Goal: Information Seeking & Learning: Learn about a topic

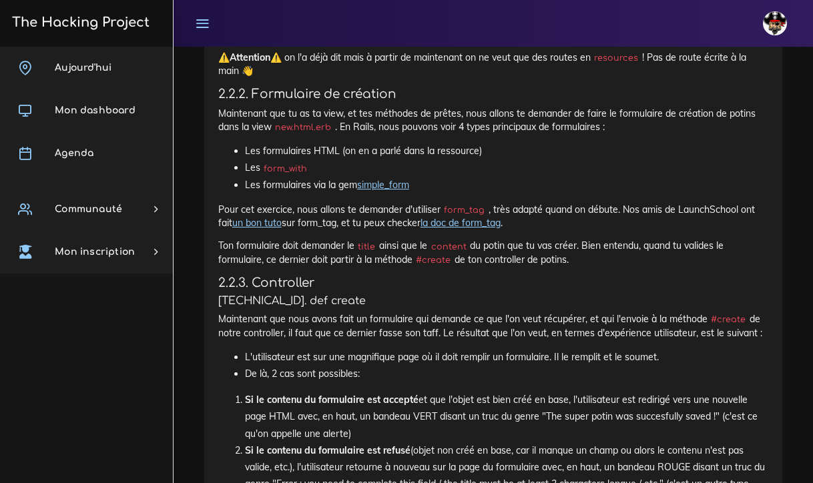
scroll to position [1087, 0]
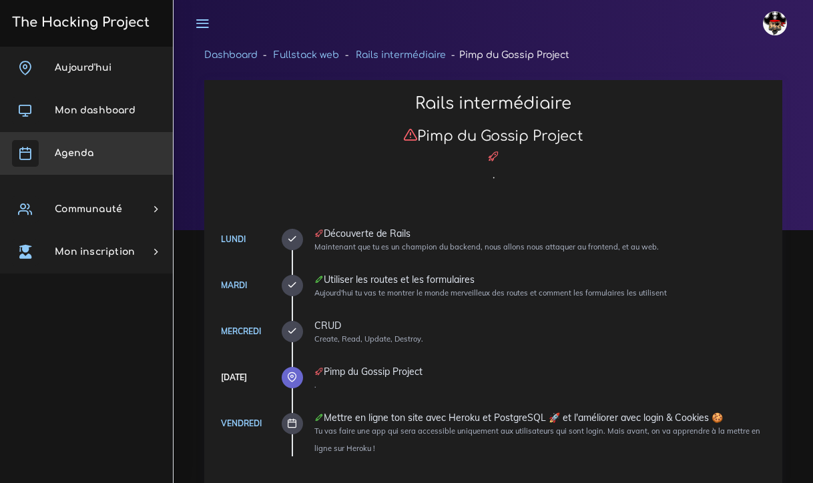
scroll to position [381, 0]
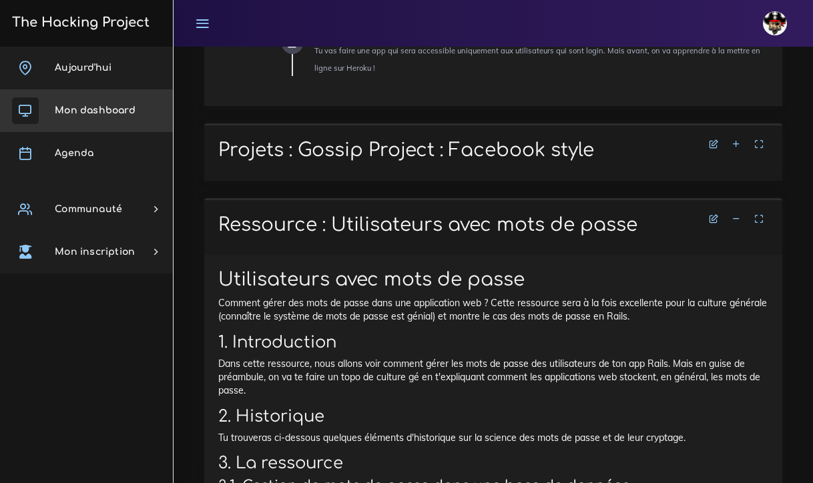
click at [93, 111] on span "Mon dashboard" at bounding box center [95, 110] width 81 height 10
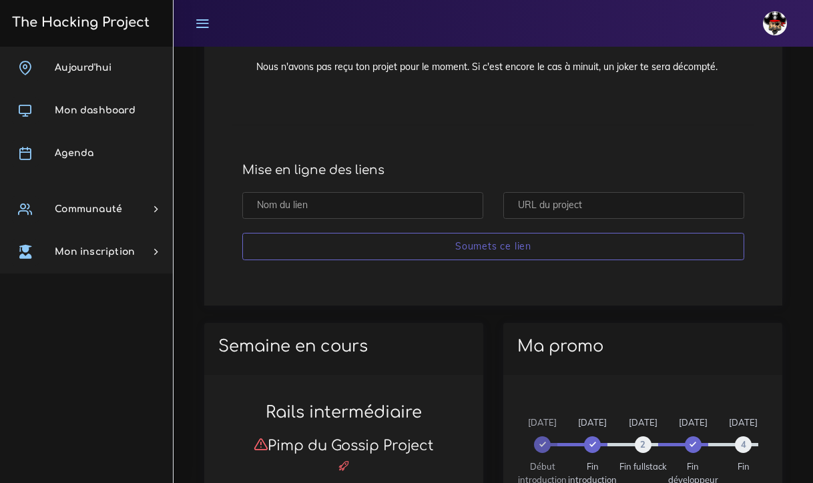
scroll to position [686, 0]
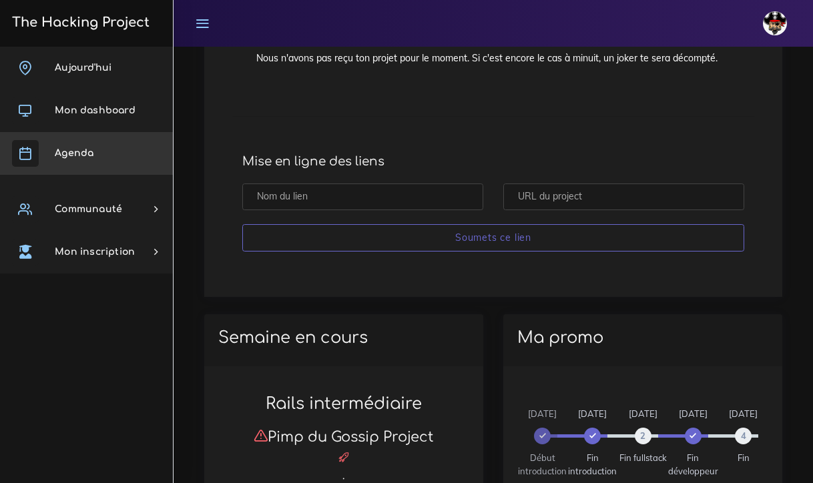
click at [94, 144] on link "Agenda" at bounding box center [86, 153] width 173 height 43
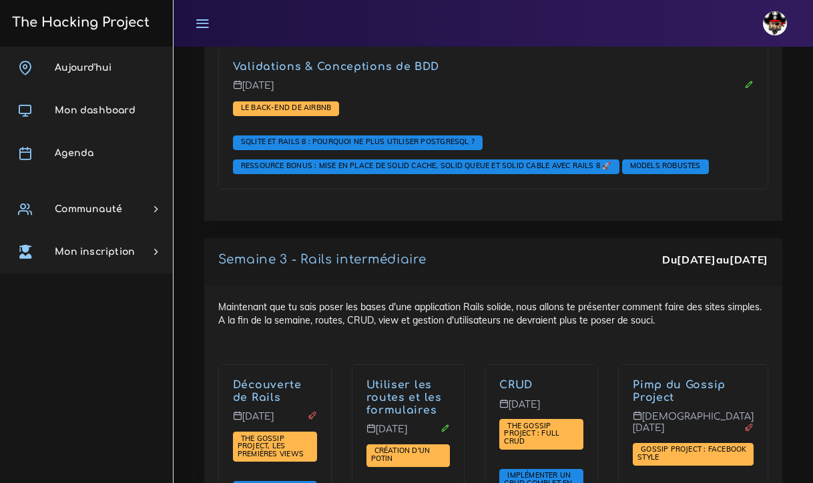
scroll to position [3276, 0]
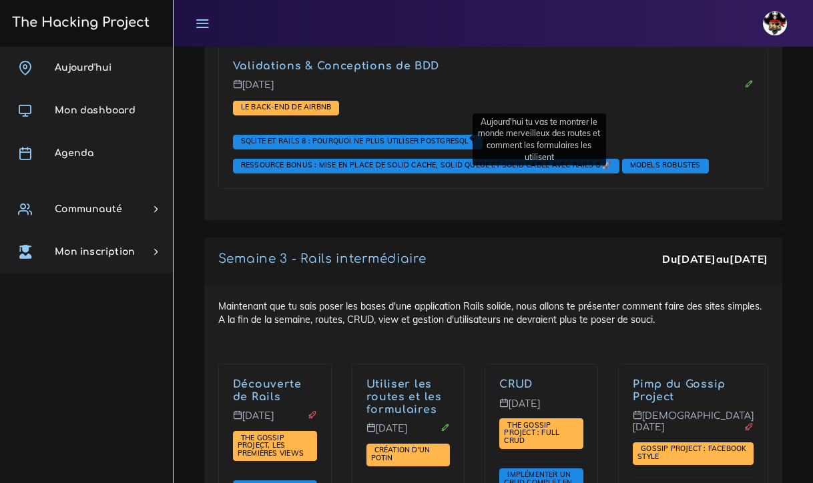
click at [405, 379] on link "Utiliser les routes et les formulaires" at bounding box center [403, 397] width 75 height 37
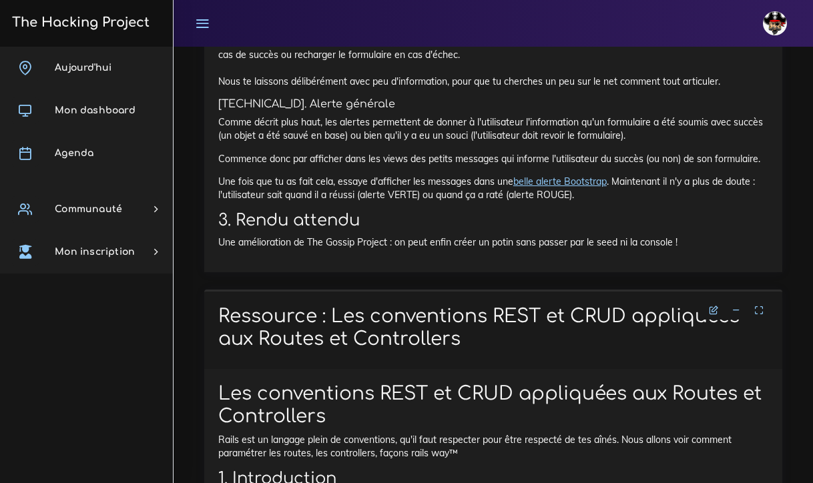
scroll to position [2279, 0]
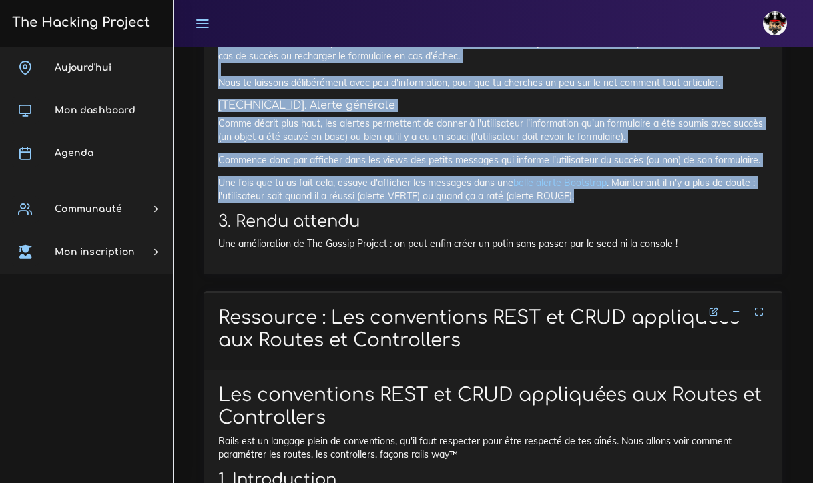
drag, startPoint x: 581, startPoint y: 250, endPoint x: 244, endPoint y: 79, distance: 378.3
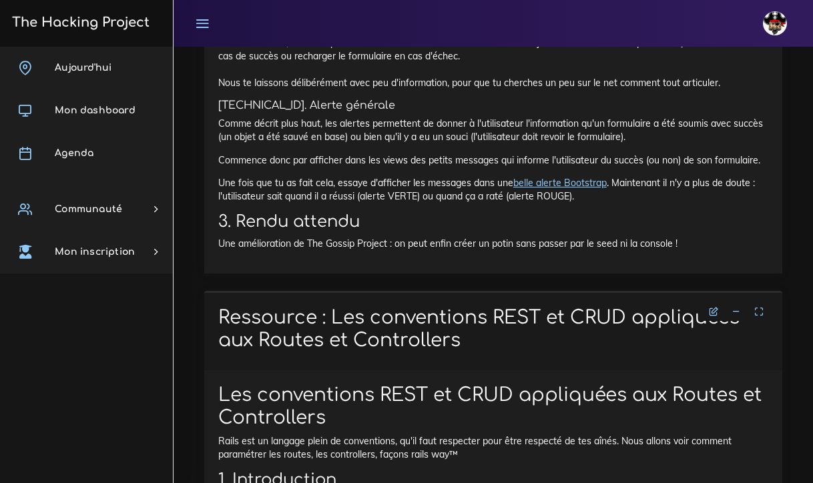
click at [587, 204] on p "Une fois que tu as fait cela, essaye d'afficher les messages dans une belle ale…" at bounding box center [493, 189] width 550 height 27
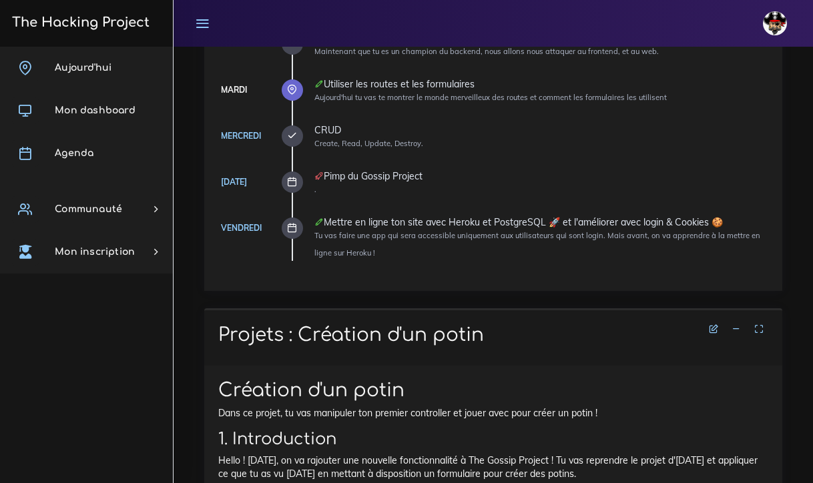
scroll to position [210, 0]
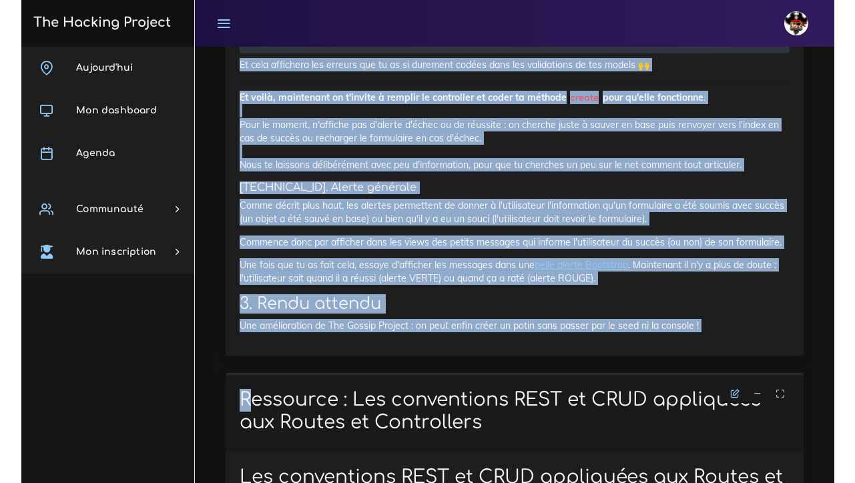
scroll to position [2245, 0]
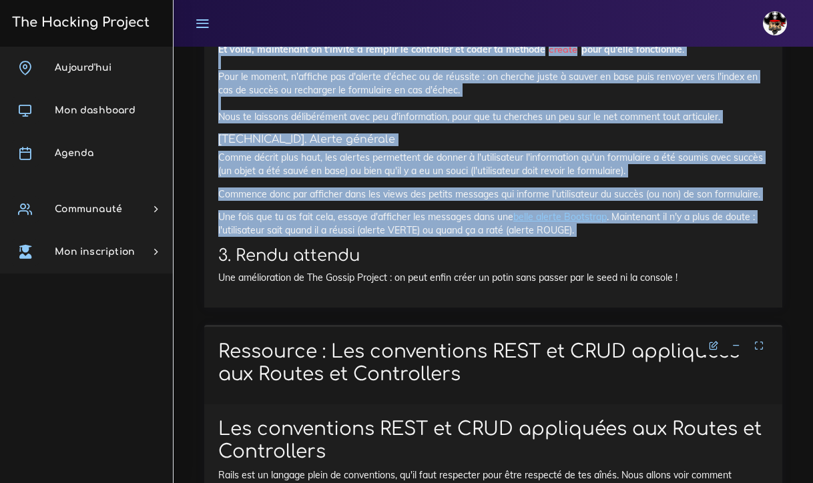
drag, startPoint x: 219, startPoint y: 385, endPoint x: 424, endPoint y: 293, distance: 224.4
copy div "Création d'un potin Dans ce projet, tu vas manipuler ton premier controller et …"
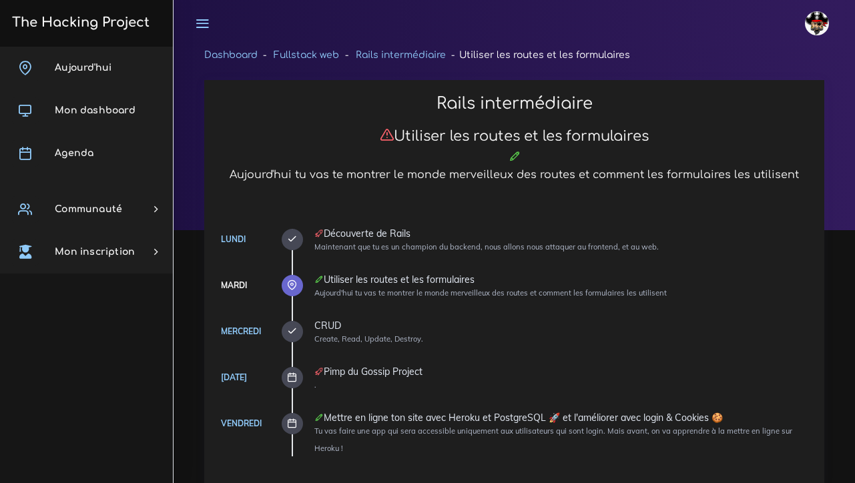
scroll to position [2245, 0]
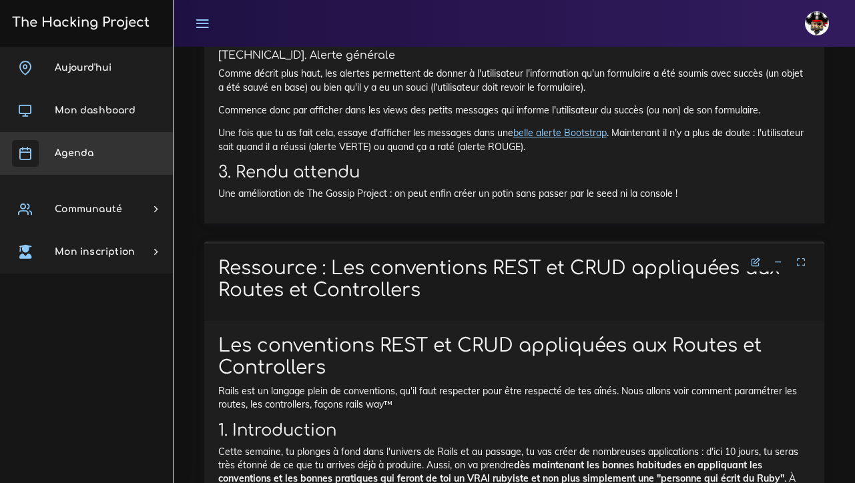
click at [77, 153] on span "Agenda" at bounding box center [74, 153] width 39 height 10
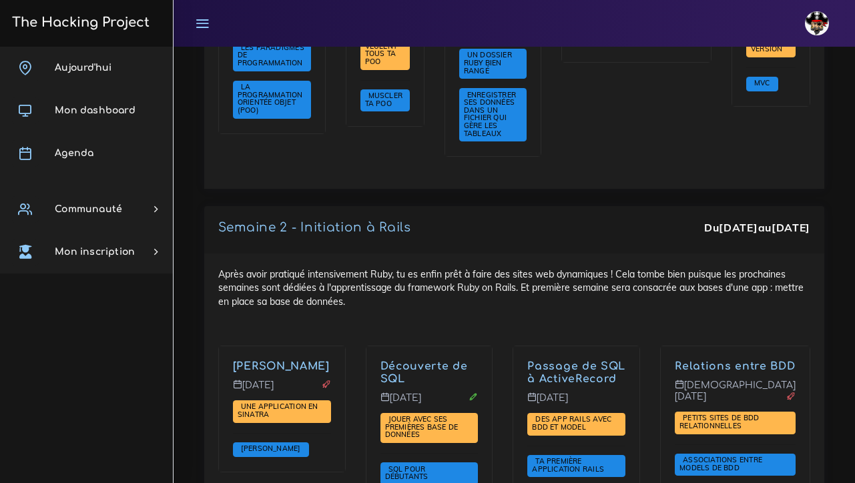
scroll to position [2452, 0]
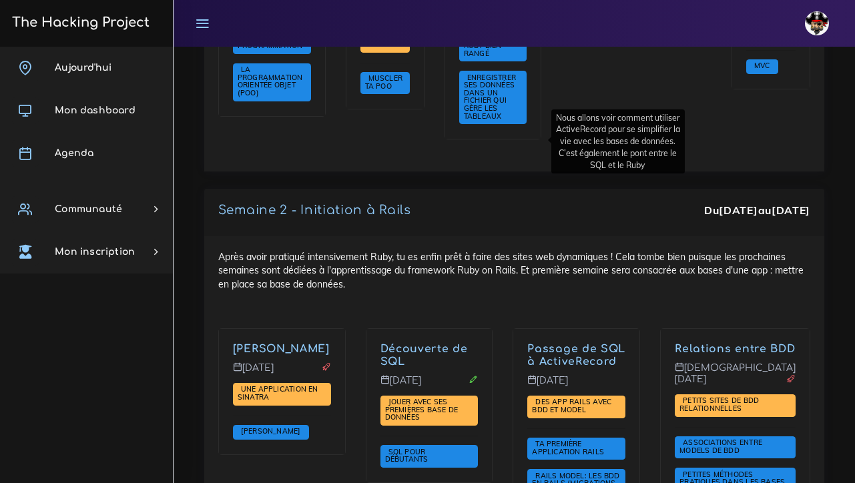
click at [527, 343] on link "Passage de SQL à ActiveRecord" at bounding box center [576, 355] width 98 height 25
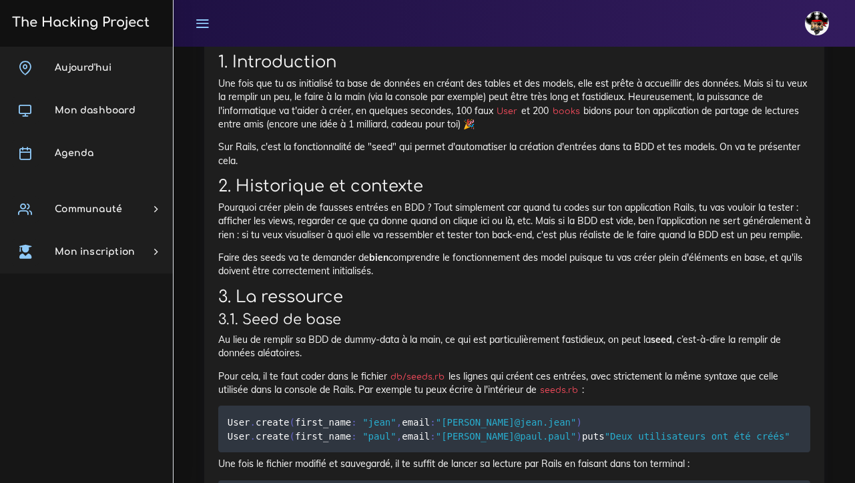
scroll to position [15548, 0]
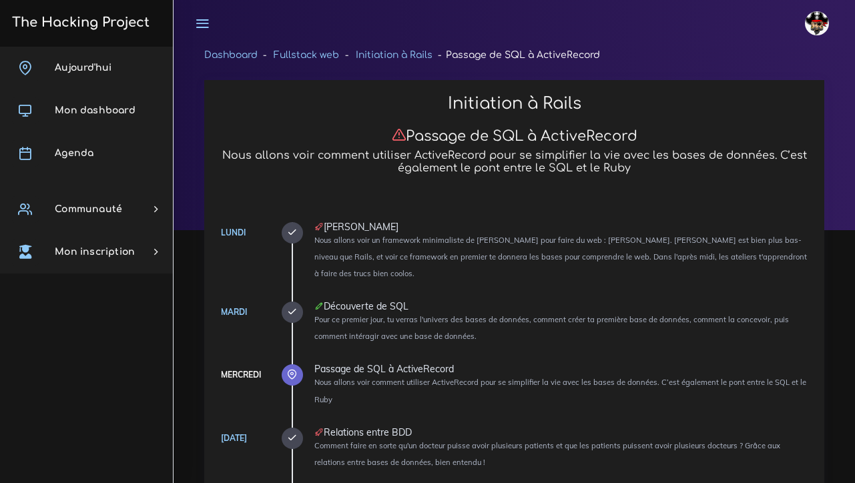
scroll to position [0, 0]
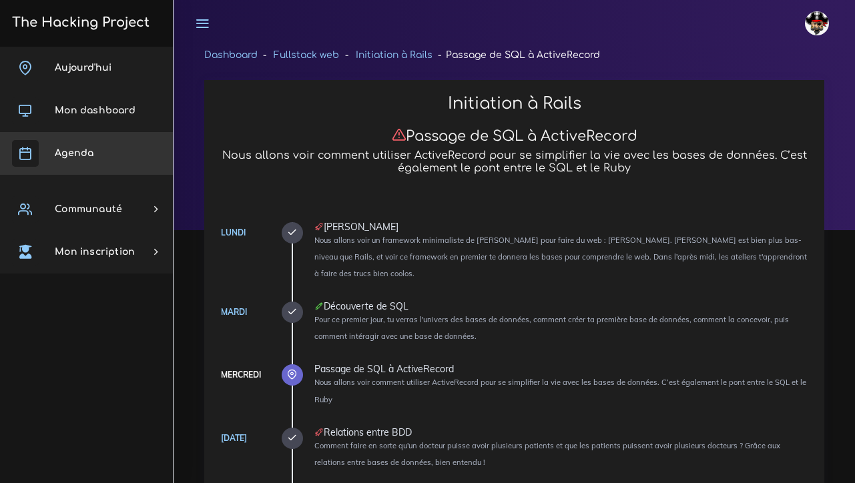
click at [69, 159] on link "Agenda" at bounding box center [86, 153] width 173 height 43
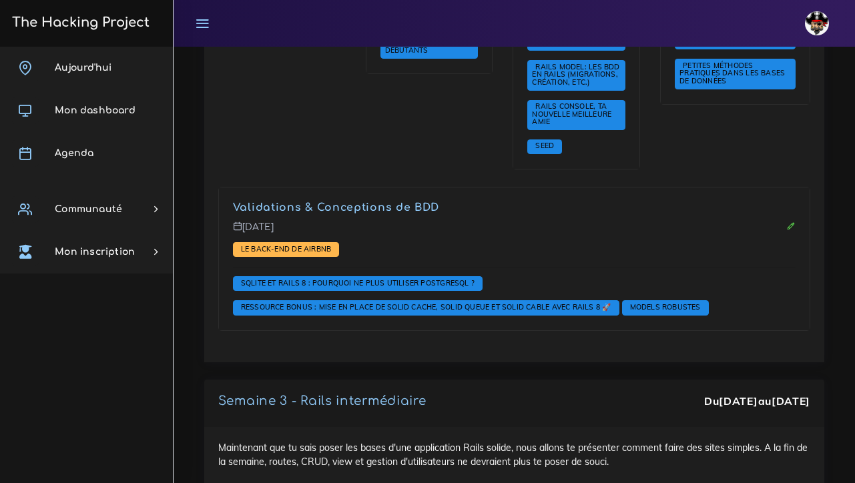
scroll to position [2870, 0]
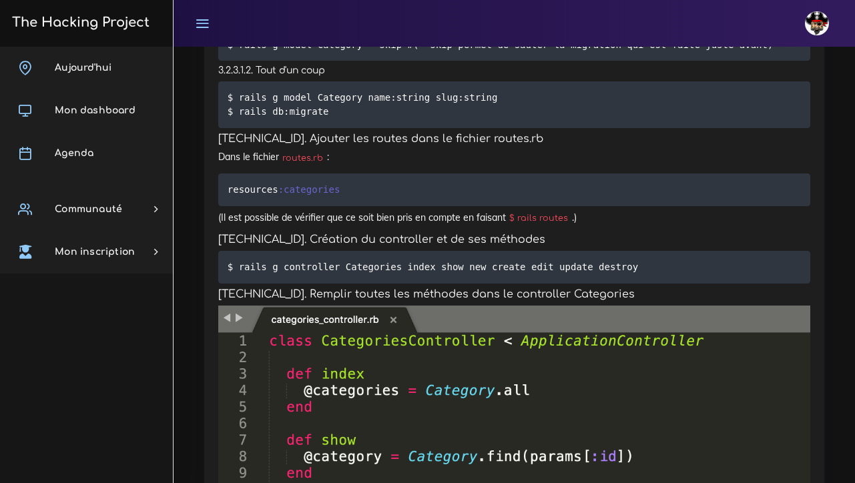
scroll to position [6161, 0]
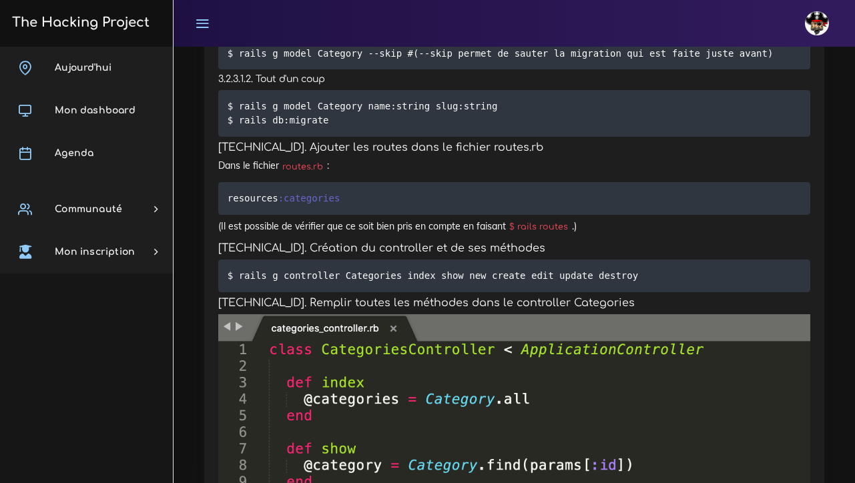
click at [444, 182] on pre "resources :categories" at bounding box center [514, 198] width 592 height 33
click at [447, 182] on pre "resources :categories" at bounding box center [514, 198] width 592 height 33
click at [407, 182] on pre "resources :categories" at bounding box center [514, 198] width 592 height 33
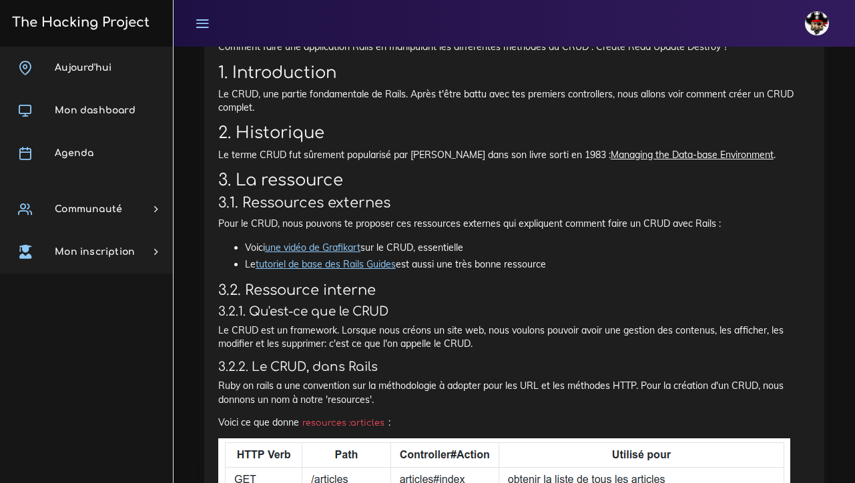
scroll to position [2690, 0]
